Goal: Task Accomplishment & Management: Manage account settings

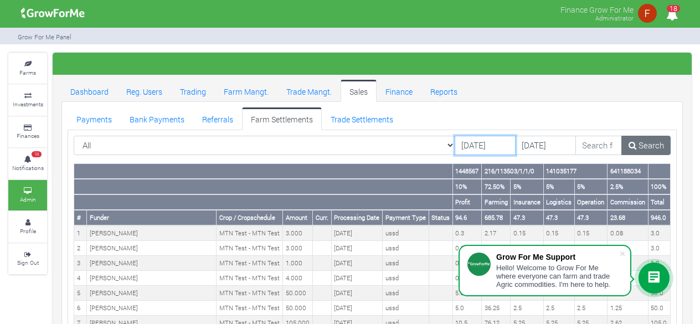
click at [455, 138] on input "14/08/2025" at bounding box center [485, 146] width 61 height 20
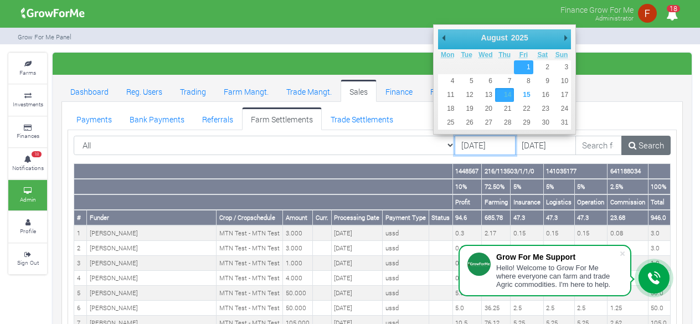
type input "[DATE]"
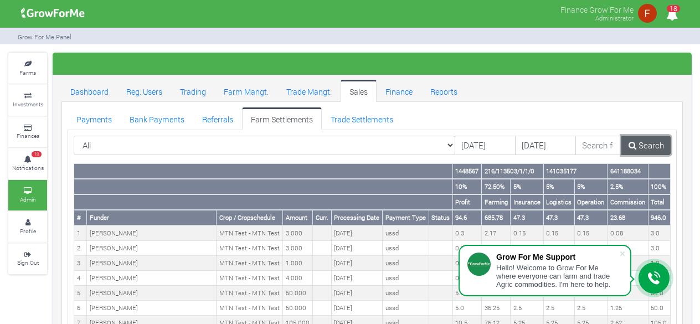
click at [639, 145] on link "Search" at bounding box center [645, 146] width 49 height 20
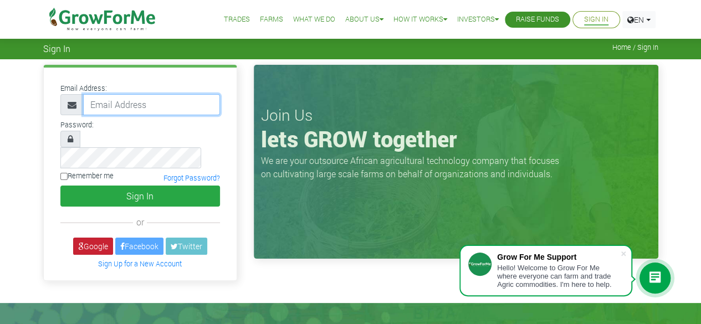
type input "50000"
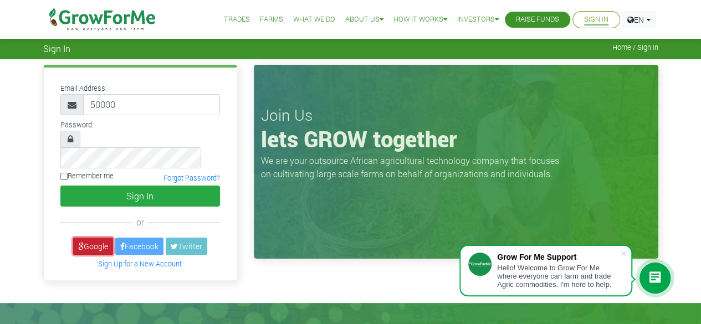
click at [86, 238] on link "Google" at bounding box center [93, 246] width 40 height 17
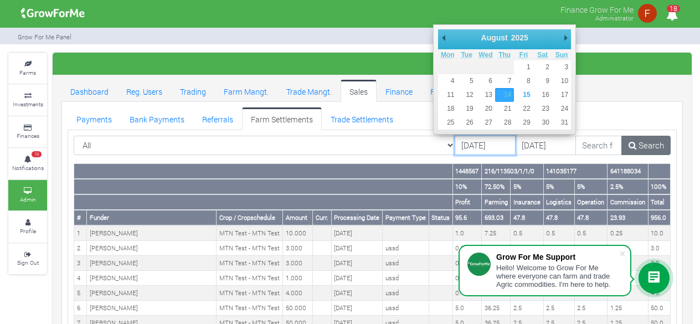
click at [455, 143] on input "14/08/2025" at bounding box center [485, 146] width 61 height 20
type input "[DATE]"
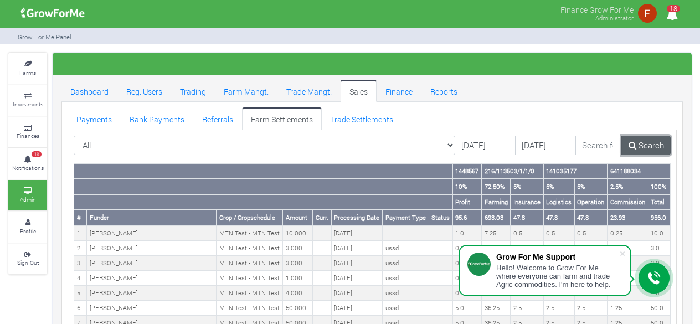
click at [649, 142] on link "Search" at bounding box center [645, 146] width 49 height 20
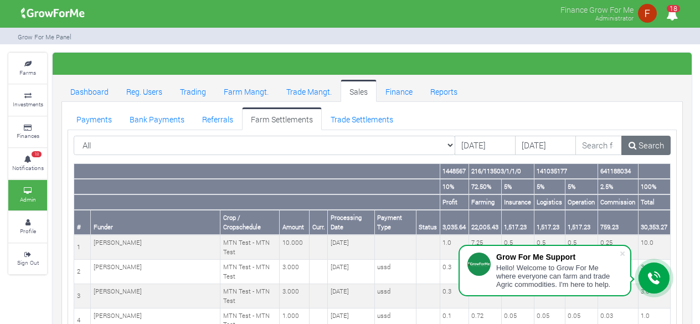
click at [640, 219] on th "30,353.27" at bounding box center [654, 222] width 32 height 25
drag, startPoint x: 640, startPoint y: 219, endPoint x: 660, endPoint y: 217, distance: 19.5
click at [660, 217] on th "30,353.27" at bounding box center [654, 222] width 32 height 25
copy th "30,353.27"
click at [364, 115] on link "Trade Settlements" at bounding box center [362, 118] width 80 height 22
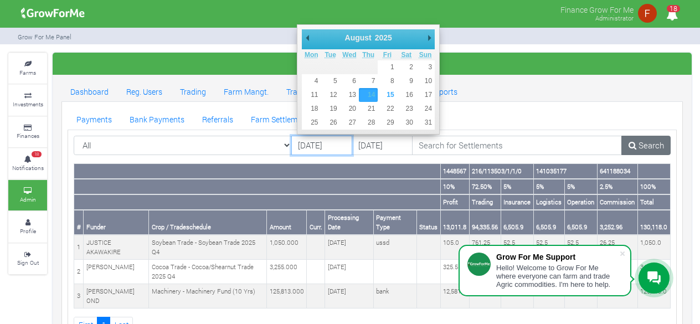
click at [328, 151] on input "14/08/2025" at bounding box center [321, 146] width 61 height 20
type input "[DATE]"
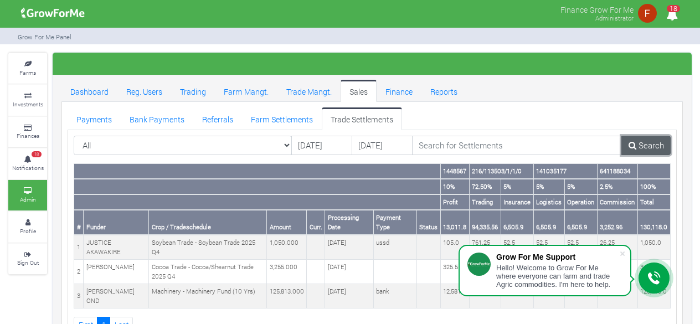
click at [642, 150] on link "Search" at bounding box center [645, 146] width 49 height 20
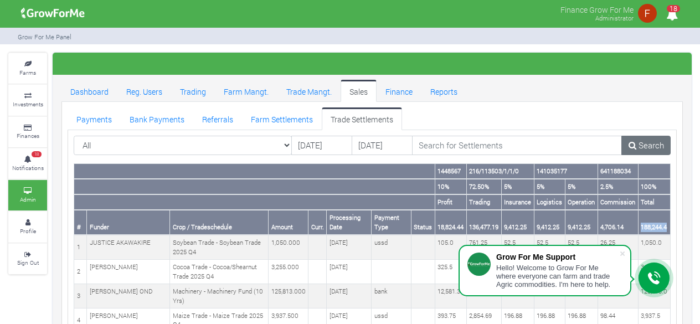
drag, startPoint x: 640, startPoint y: 225, endPoint x: 668, endPoint y: 225, distance: 27.7
click at [668, 225] on th "188,244.4" at bounding box center [654, 222] width 32 height 25
copy th "188,244.4"
